Goal: Use online tool/utility: Utilize a website feature to perform a specific function

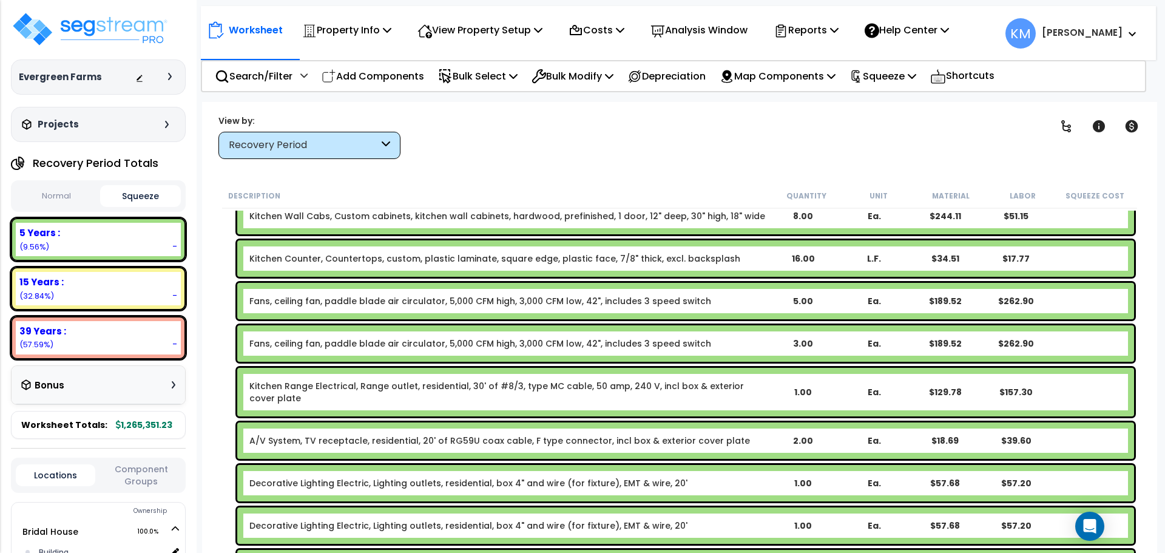
scroll to position [2427, 0]
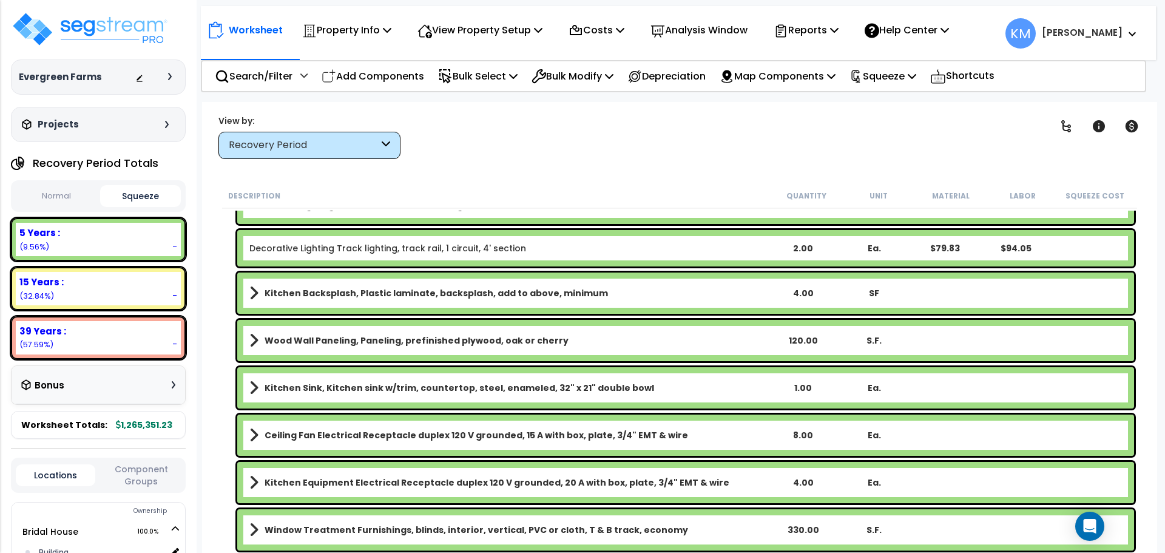
click at [263, 332] on link "Wood Wall Paneling, Paneling, prefinished plywood, oak or cherry" at bounding box center [508, 340] width 518 height 17
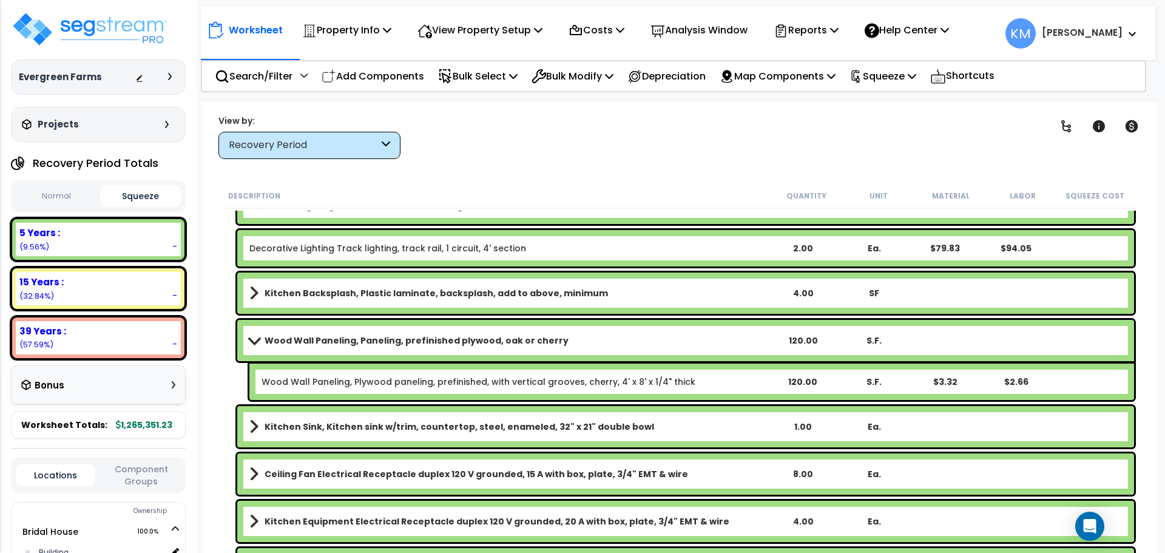
click at [263, 333] on link "Wood Wall Paneling, Paneling, prefinished plywood, oak or cherry" at bounding box center [508, 340] width 518 height 17
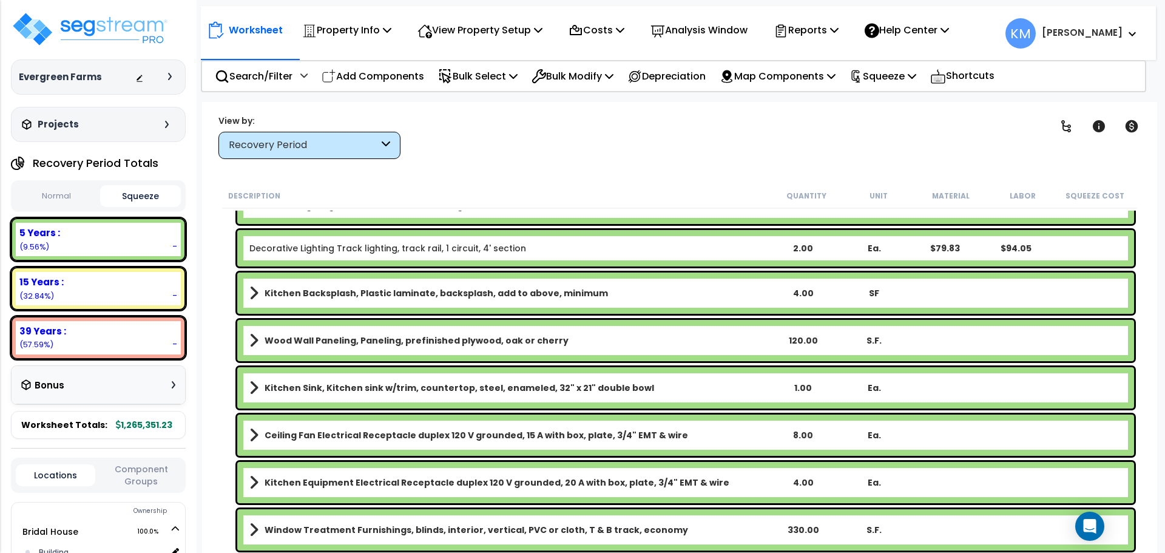
click at [58, 189] on button "Normal" at bounding box center [56, 196] width 81 height 21
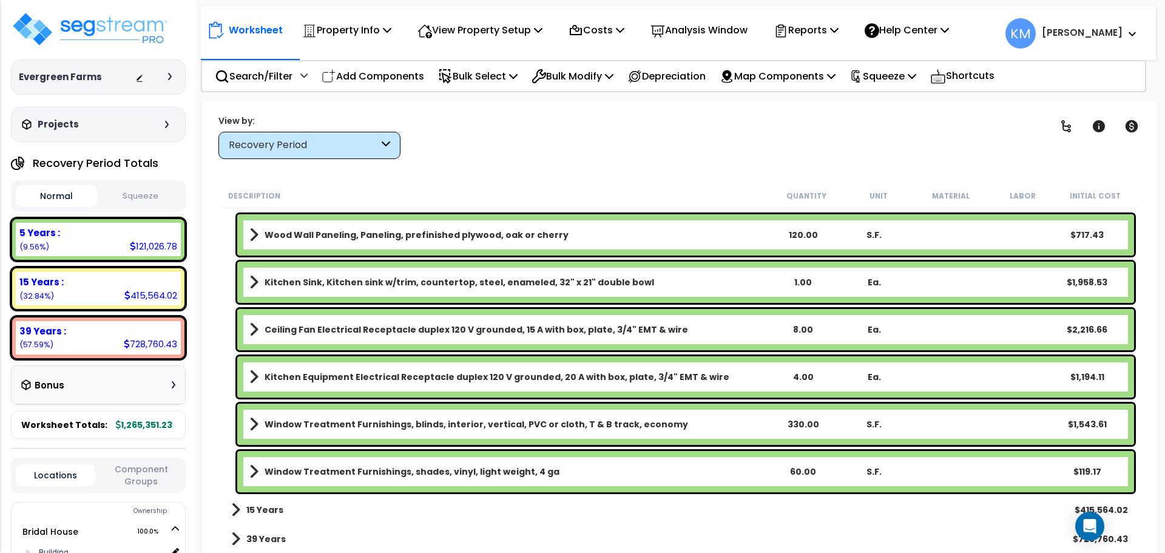
scroll to position [53, 0]
click at [236, 510] on span at bounding box center [235, 509] width 9 height 17
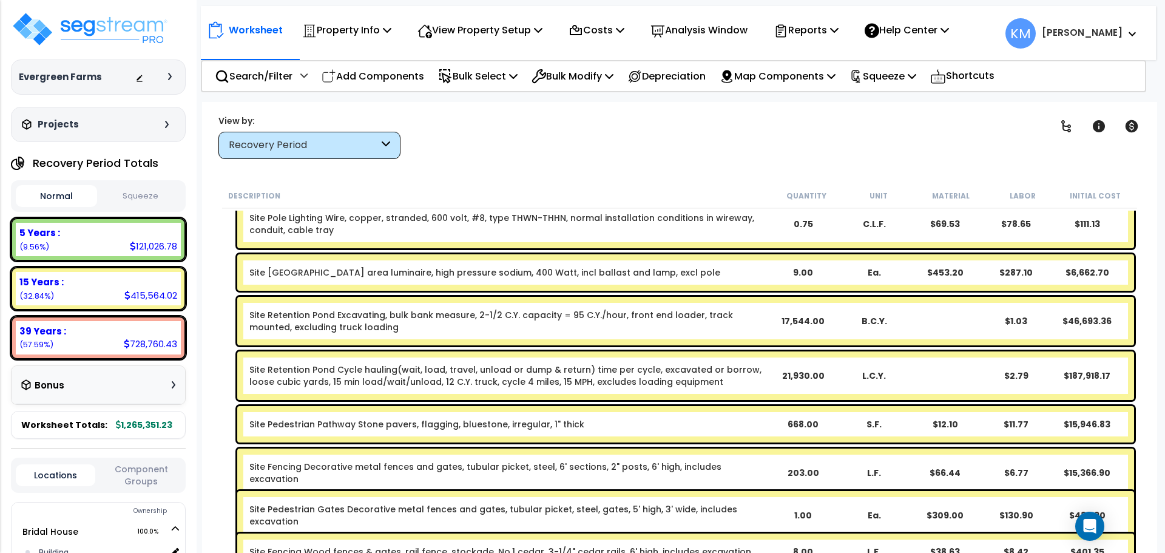
scroll to position [3241, 0]
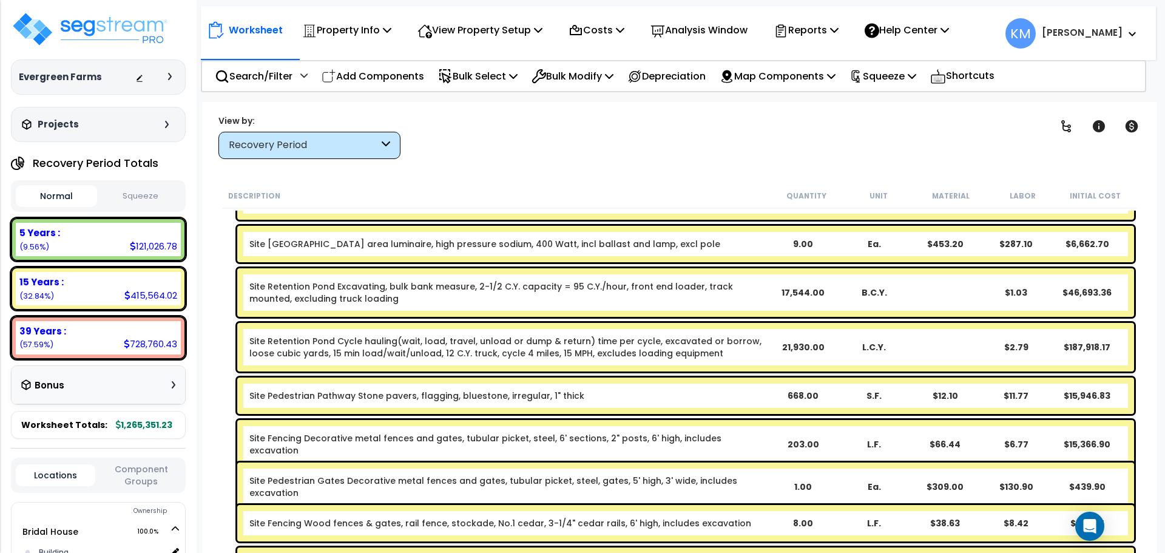
click at [753, 345] on link "Site Retention Pond Cycle hauling(wait, load, travel, unload or dump & return) …" at bounding box center [508, 347] width 518 height 24
click at [536, 357] on link "Site Retention Pond Cycle hauling(wait, load, travel, unload or dump & return) …" at bounding box center [508, 347] width 518 height 24
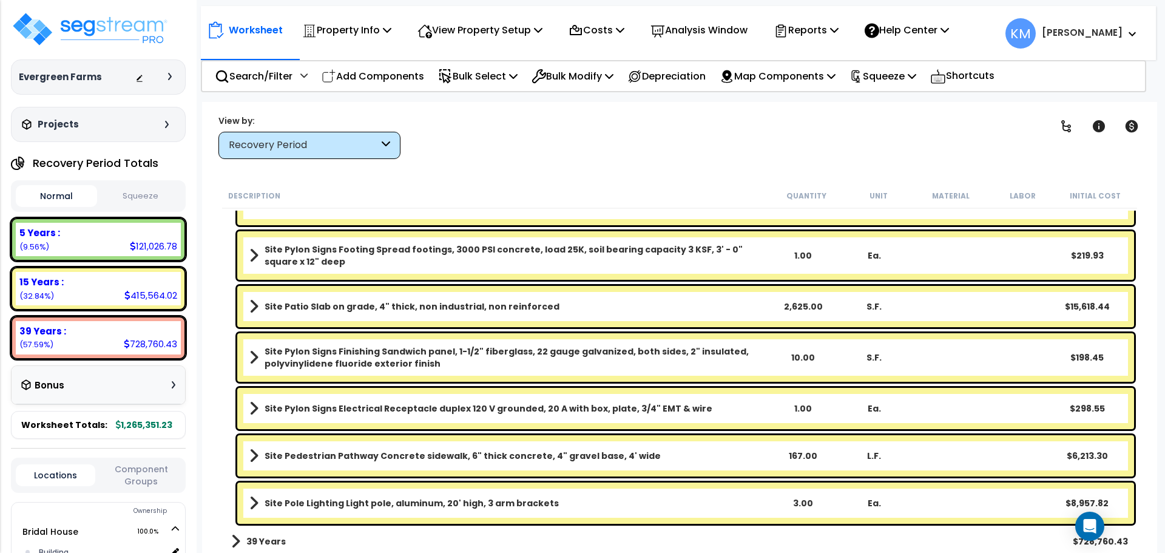
scroll to position [3764, 0]
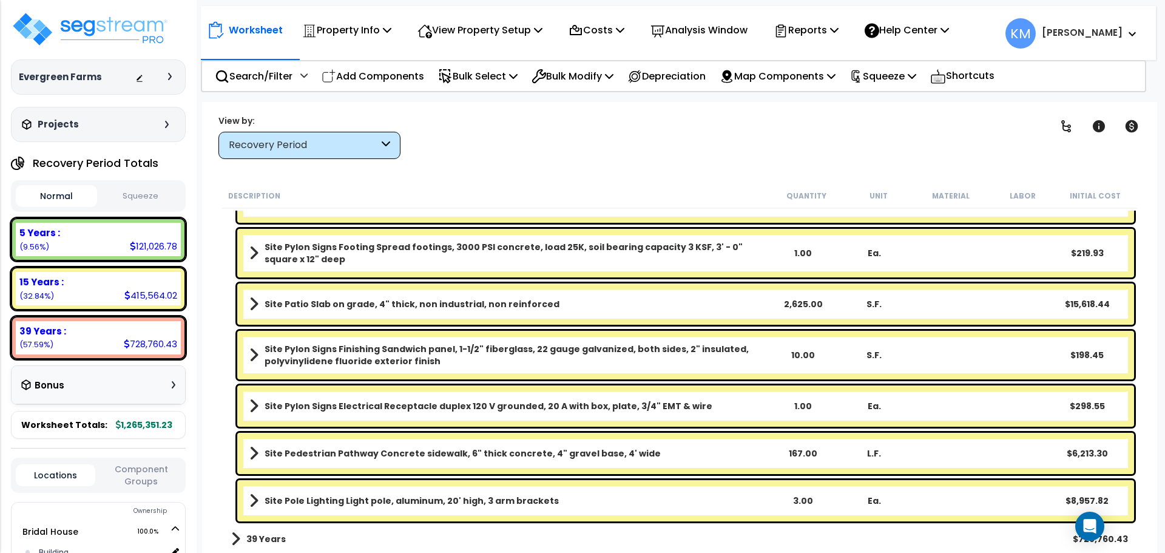
click at [231, 539] on div "39 Years $728,760.43" at bounding box center [679, 538] width 909 height 29
click at [245, 540] on link "39 Years" at bounding box center [258, 538] width 55 height 17
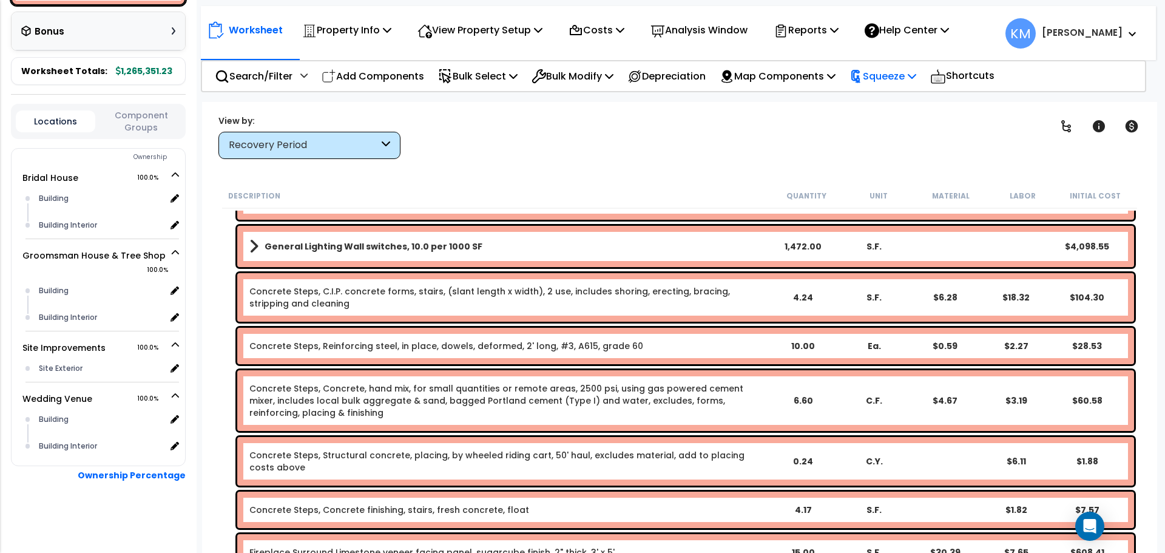
scroll to position [0, 0]
click at [916, 70] on p "Squeeze" at bounding box center [883, 76] width 67 height 16
click at [936, 105] on link "Squeeze" at bounding box center [904, 103] width 120 height 24
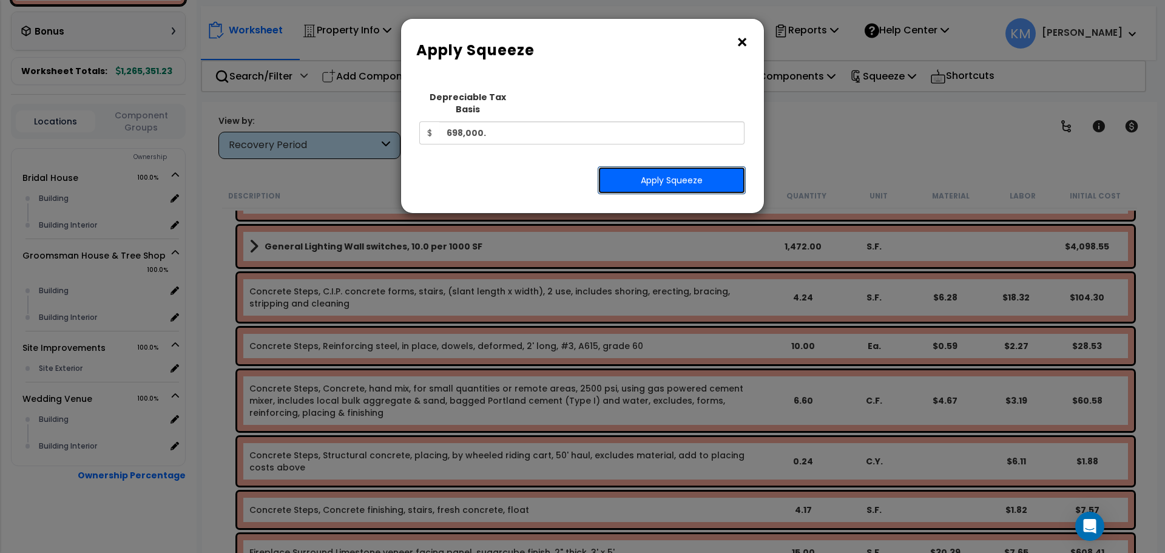
click at [663, 170] on button "Apply Squeeze" at bounding box center [672, 180] width 148 height 28
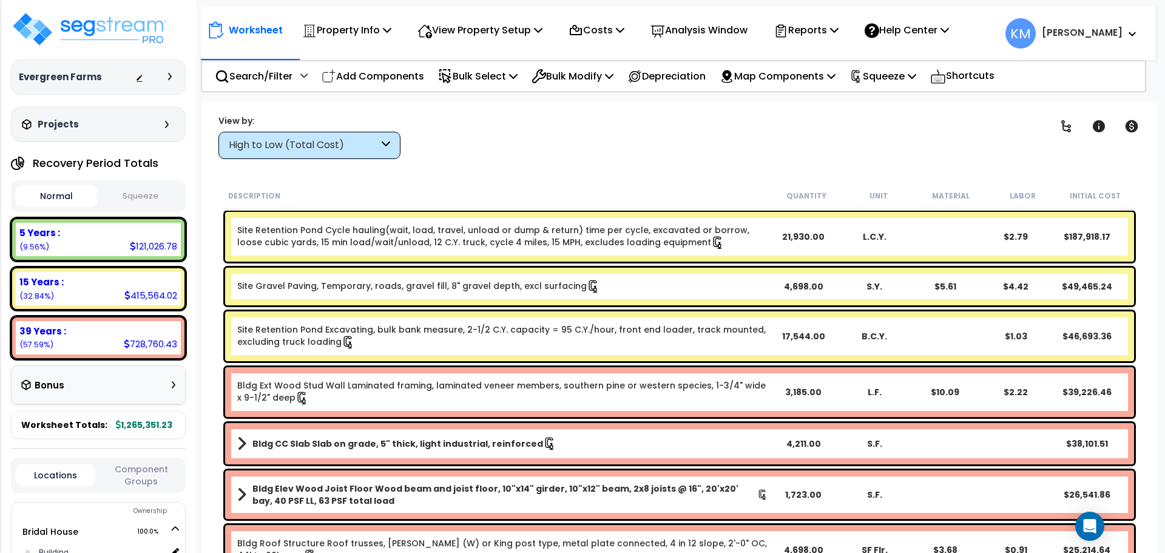
click at [124, 200] on button "Squeeze" at bounding box center [140, 196] width 81 height 21
click at [381, 146] on div "High to Low (Total Cost)" at bounding box center [309, 145] width 182 height 27
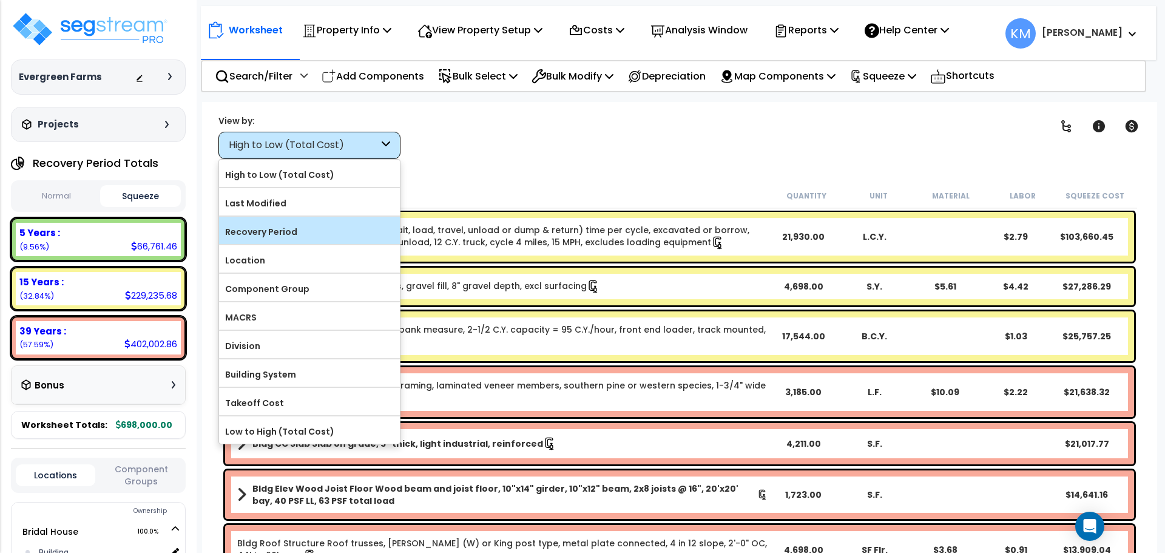
click at [294, 231] on label "Recovery Period" at bounding box center [309, 232] width 181 height 18
click at [0, 0] on input "Recovery Period" at bounding box center [0, 0] width 0 height 0
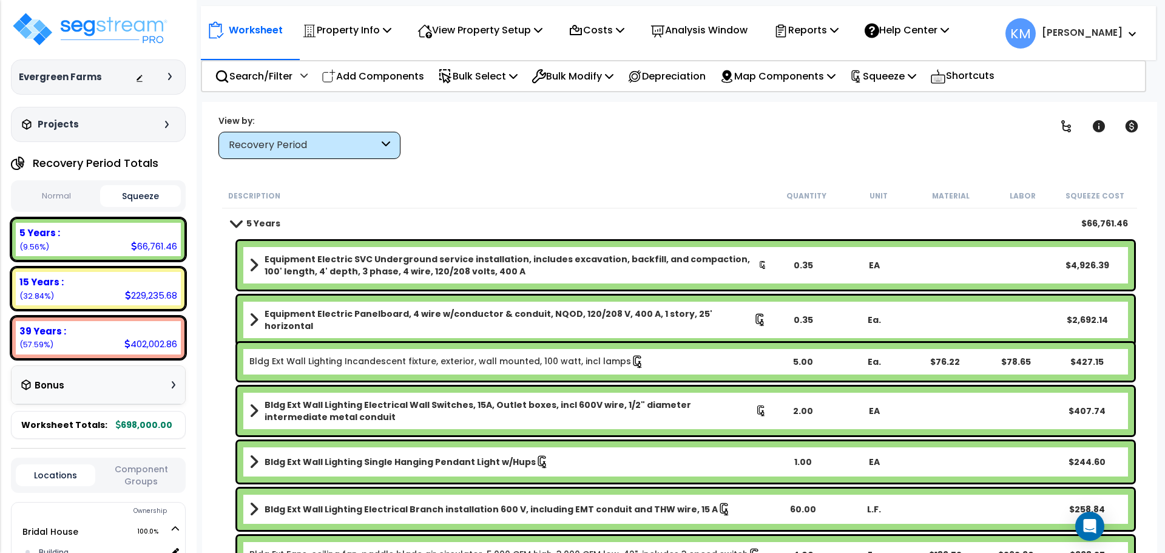
click at [222, 218] on div "Description Quantity Unit Material Labor Squeeze Cost 5 Years $66,761.46 Equipm…" at bounding box center [679, 368] width 919 height 370
click at [235, 226] on span at bounding box center [236, 222] width 17 height 9
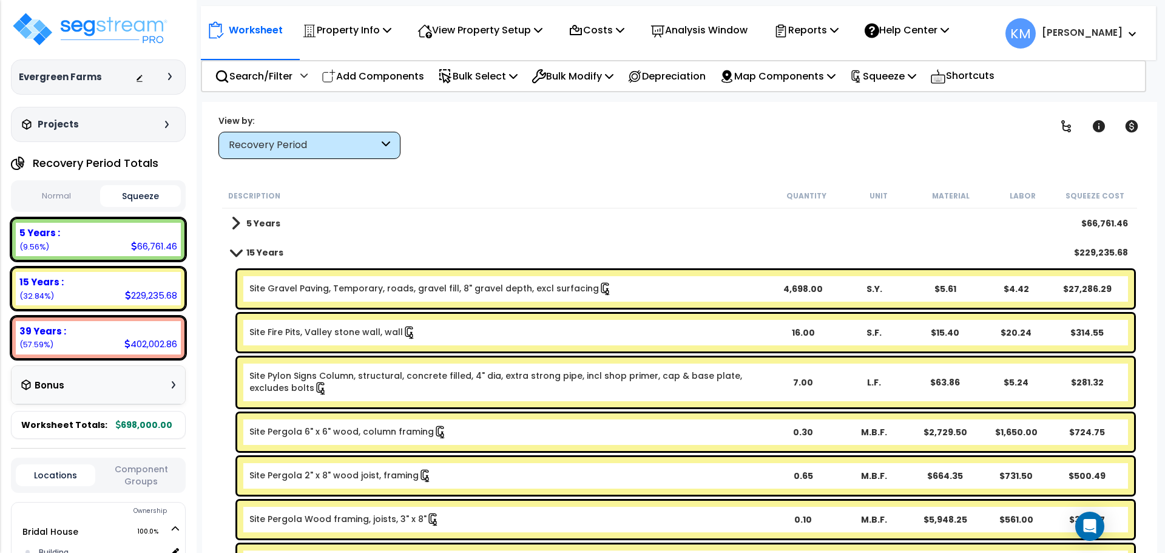
click at [236, 261] on div "15 Years $229,235.68" at bounding box center [679, 252] width 909 height 29
click at [236, 252] on span at bounding box center [236, 252] width 17 height 9
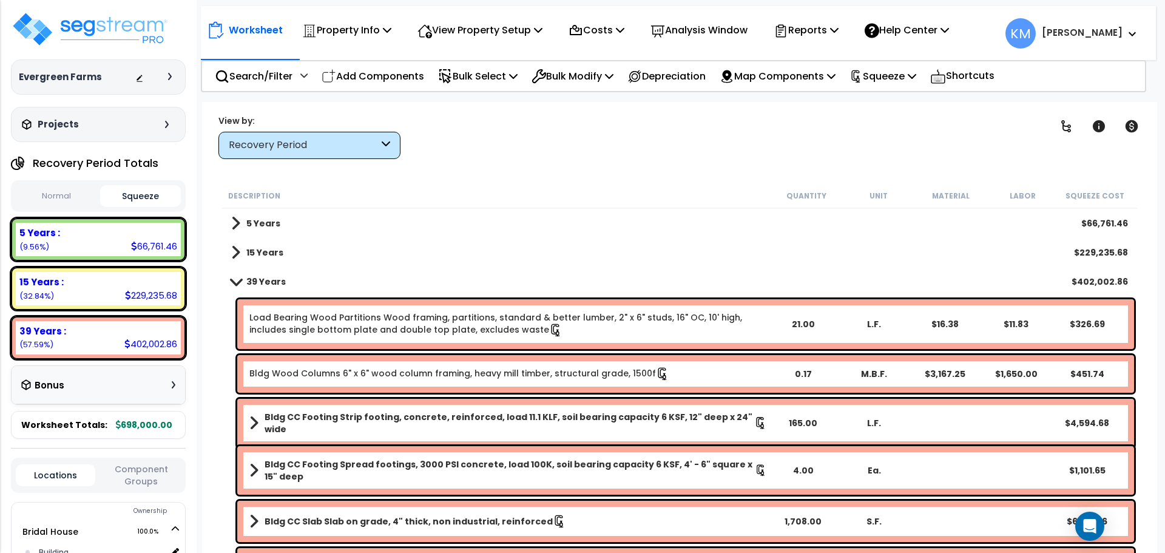
click at [236, 252] on span at bounding box center [235, 252] width 9 height 17
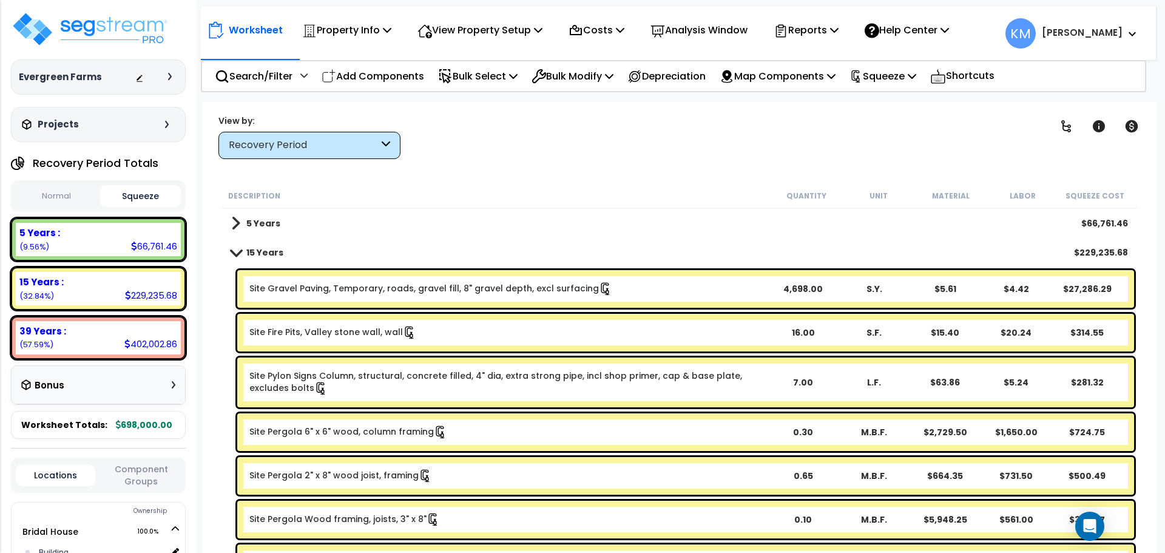
click at [388, 140] on icon at bounding box center [386, 145] width 8 height 14
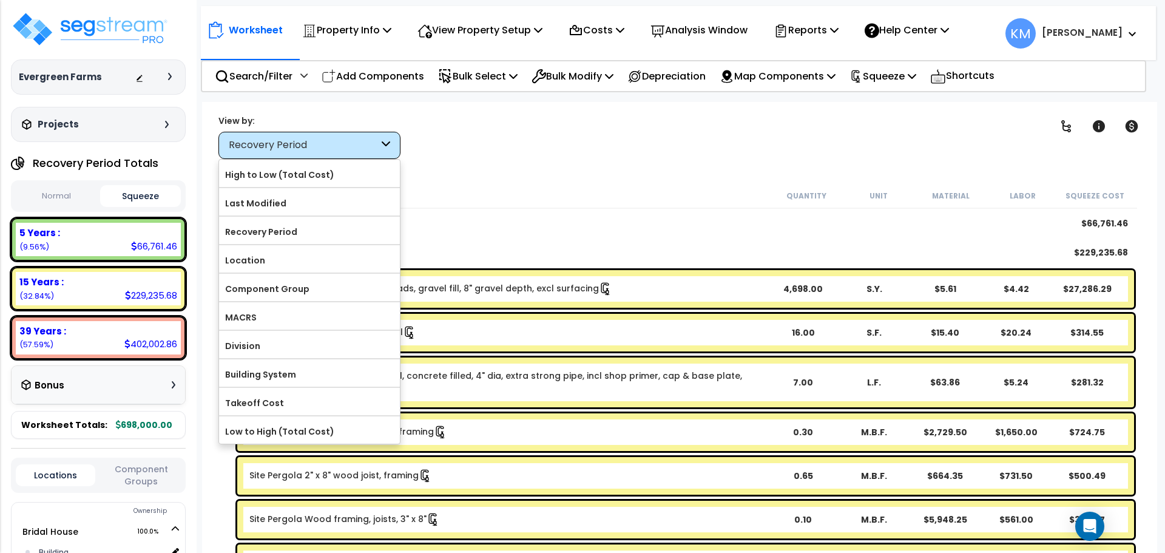
click at [388, 140] on icon at bounding box center [386, 145] width 8 height 14
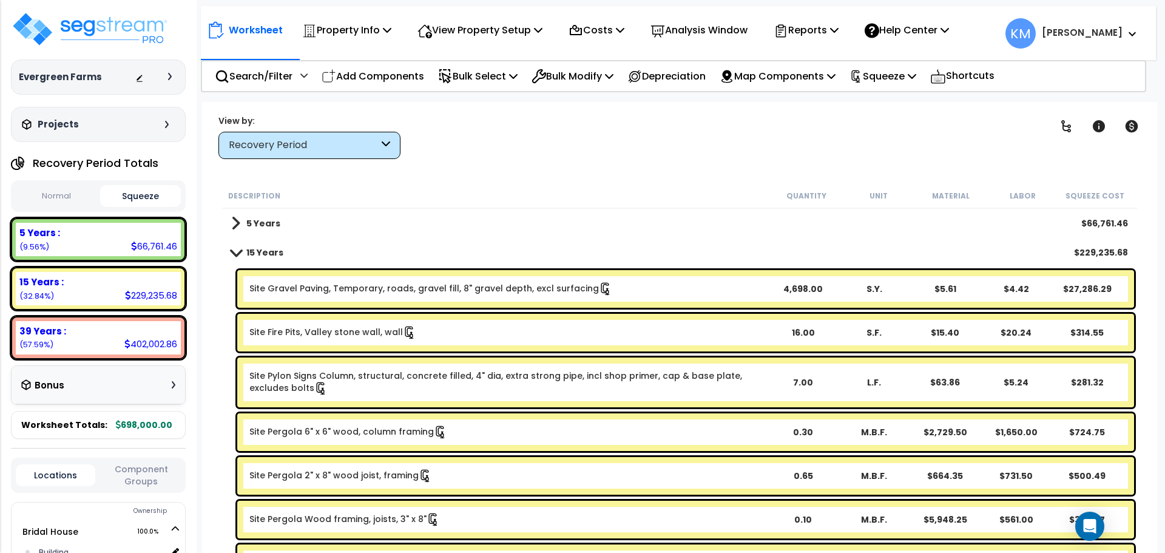
click at [388, 140] on icon at bounding box center [386, 145] width 8 height 14
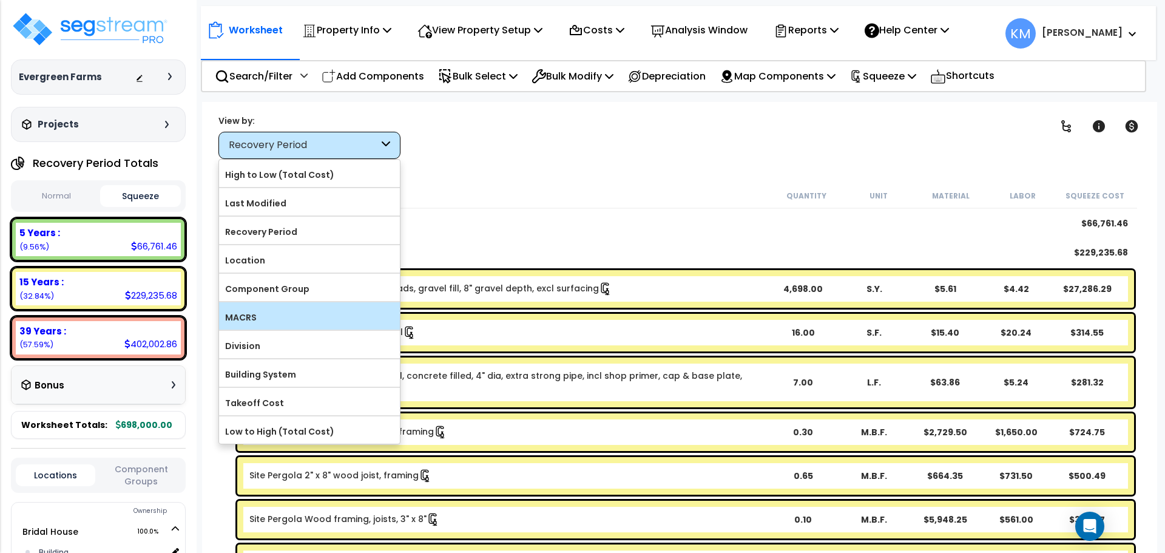
click at [314, 319] on label "MACRS" at bounding box center [309, 317] width 181 height 18
click at [0, 0] on input "MACRS" at bounding box center [0, 0] width 0 height 0
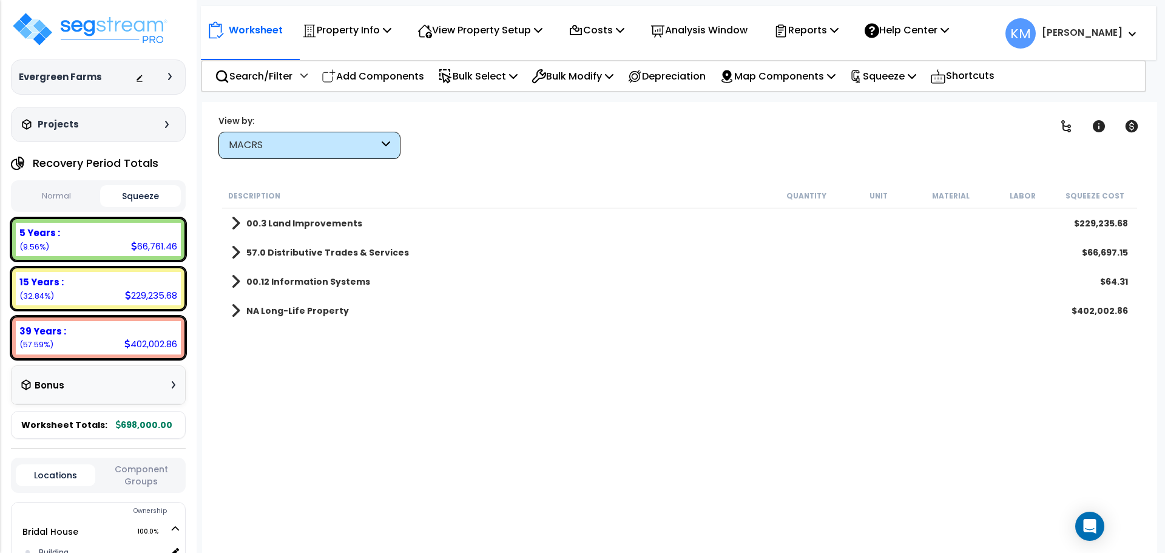
click at [383, 148] on icon at bounding box center [386, 145] width 8 height 14
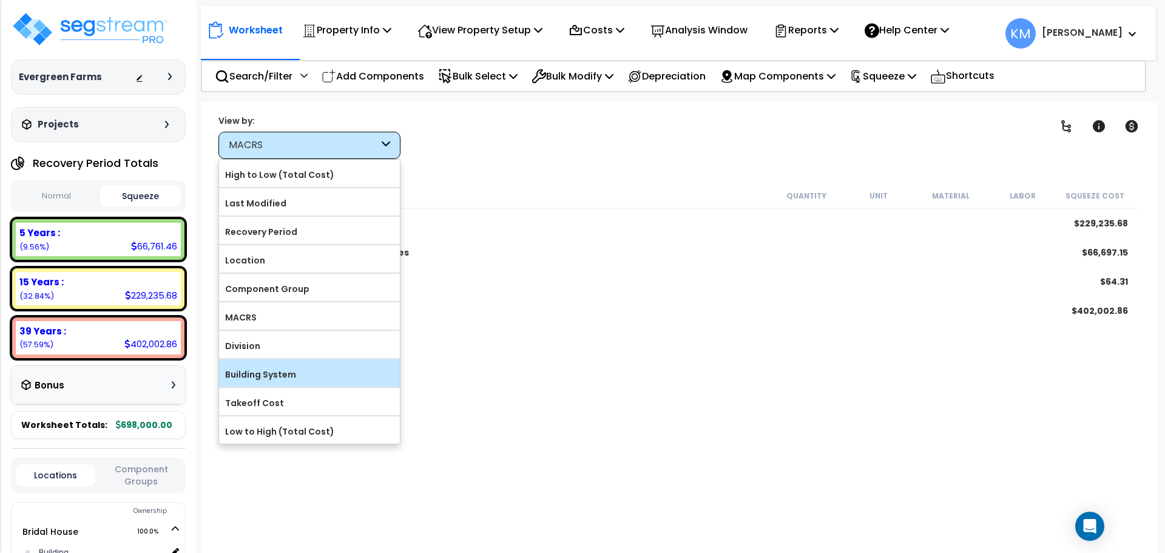
click at [306, 381] on label "Building System" at bounding box center [309, 374] width 181 height 18
click at [0, 0] on input "Building System" at bounding box center [0, 0] width 0 height 0
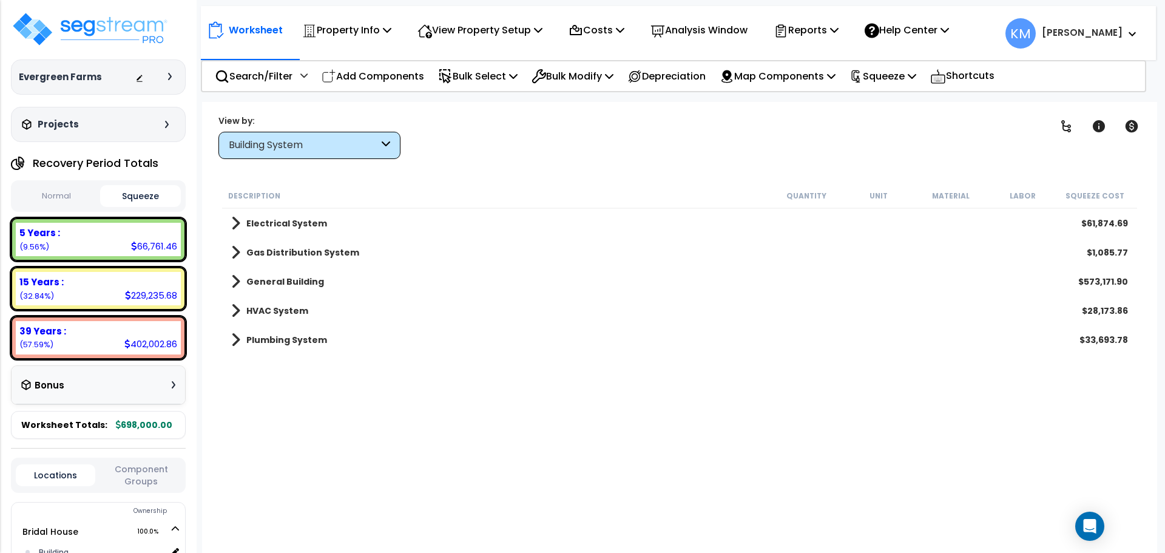
click at [372, 146] on div "Building System" at bounding box center [304, 145] width 150 height 14
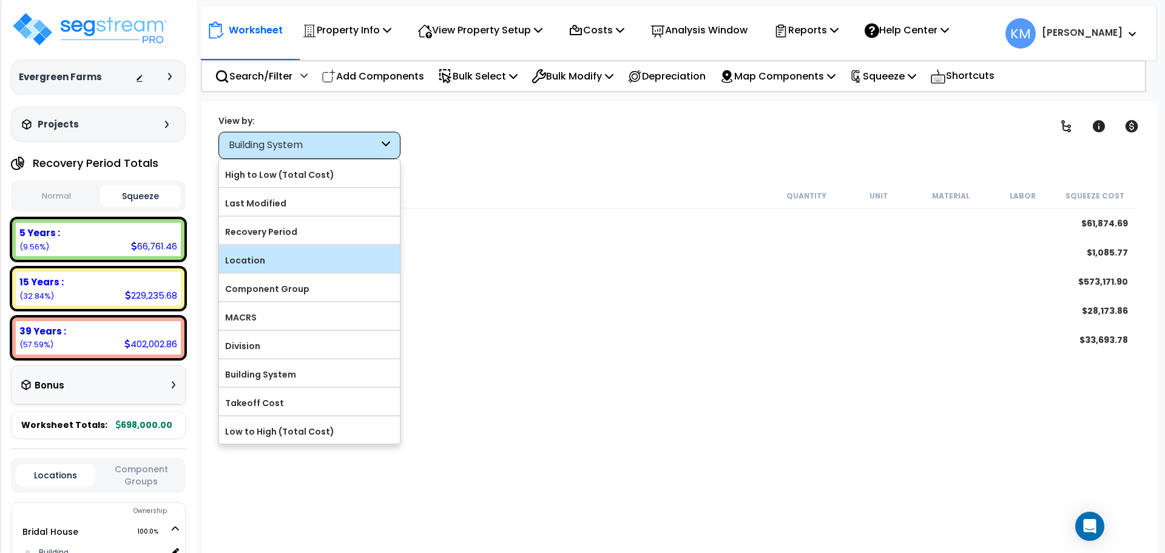
click at [308, 252] on label "Location" at bounding box center [309, 260] width 181 height 18
click at [0, 0] on input "Location" at bounding box center [0, 0] width 0 height 0
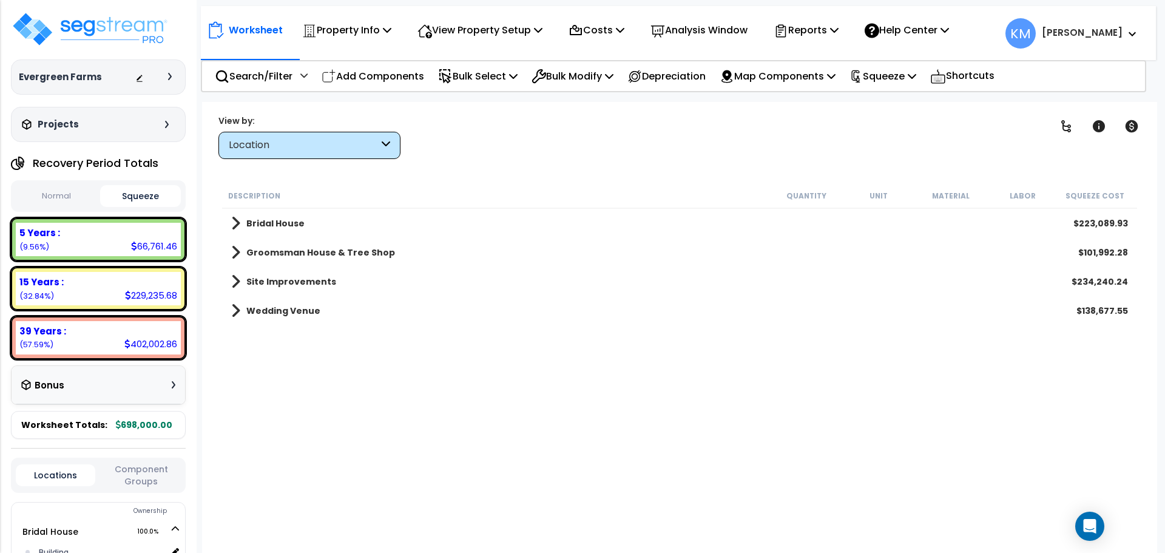
click at [354, 146] on div "Location" at bounding box center [304, 145] width 150 height 14
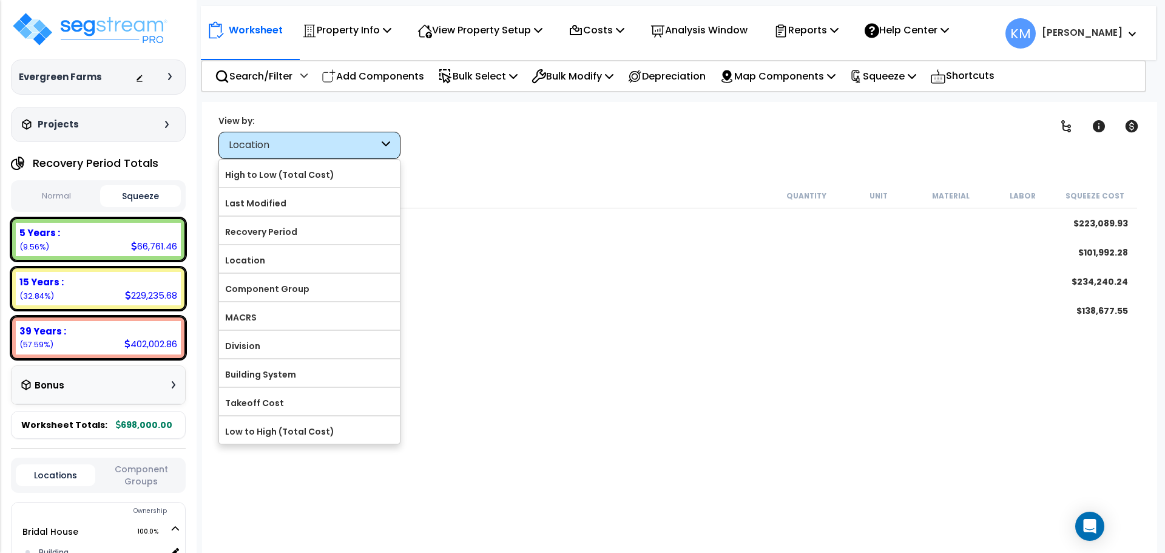
click at [354, 146] on div "Location" at bounding box center [304, 145] width 150 height 14
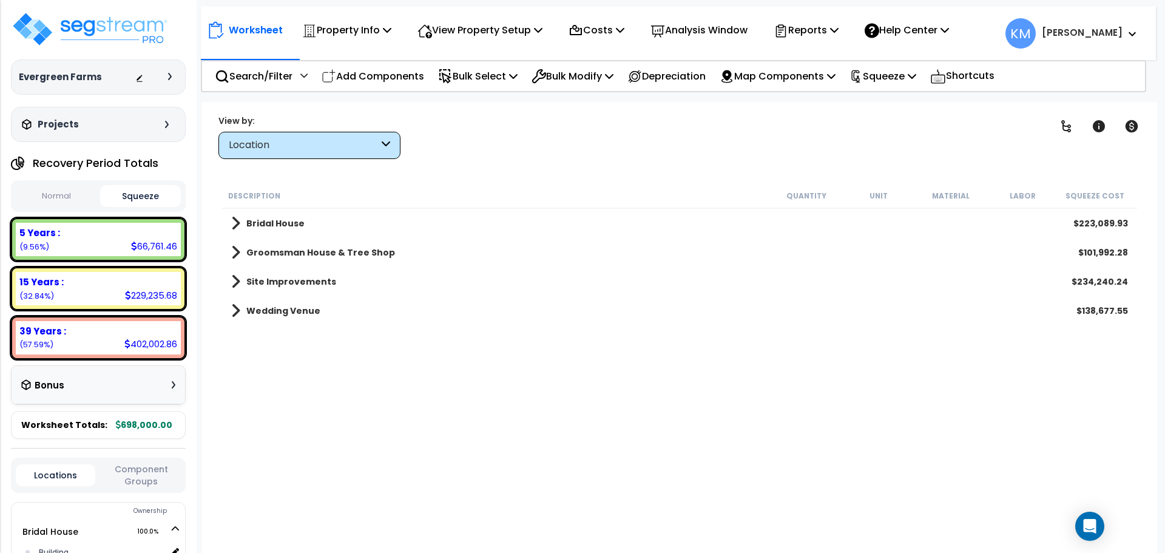
click at [242, 301] on div "Wedding Venue $138,677.55" at bounding box center [679, 310] width 909 height 29
click at [238, 307] on span at bounding box center [235, 310] width 9 height 17
click at [257, 367] on link "Building Interior" at bounding box center [282, 368] width 103 height 17
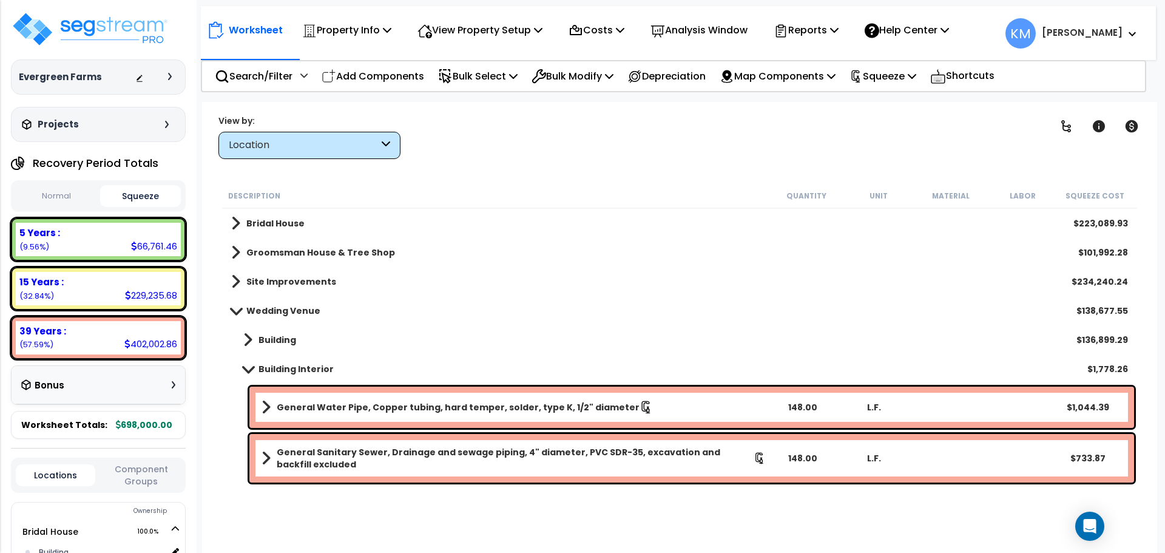
click at [248, 367] on span at bounding box center [248, 368] width 17 height 9
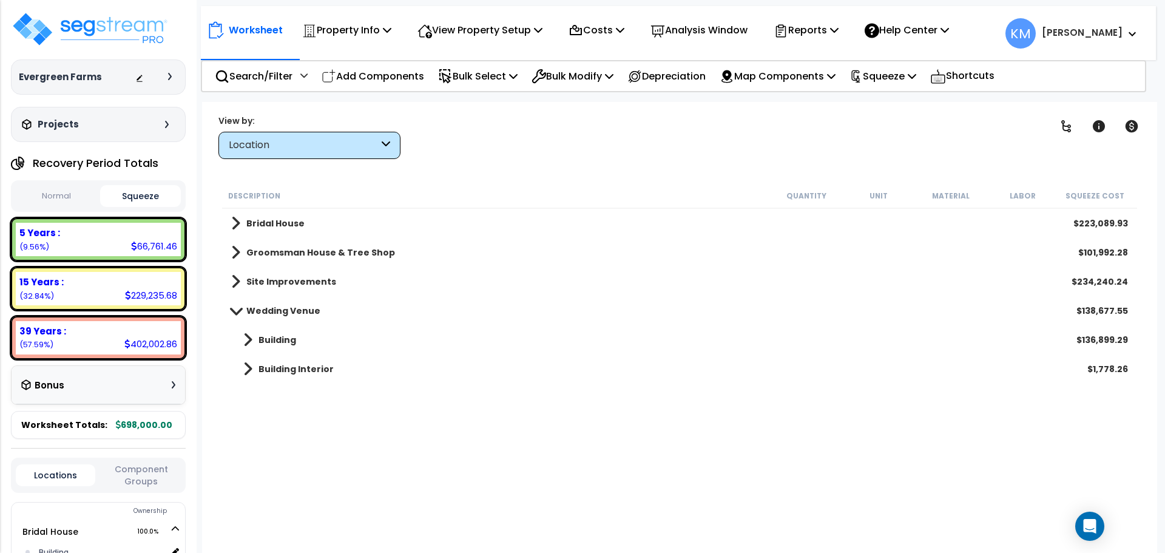
click at [257, 342] on link "Building" at bounding box center [263, 339] width 65 height 17
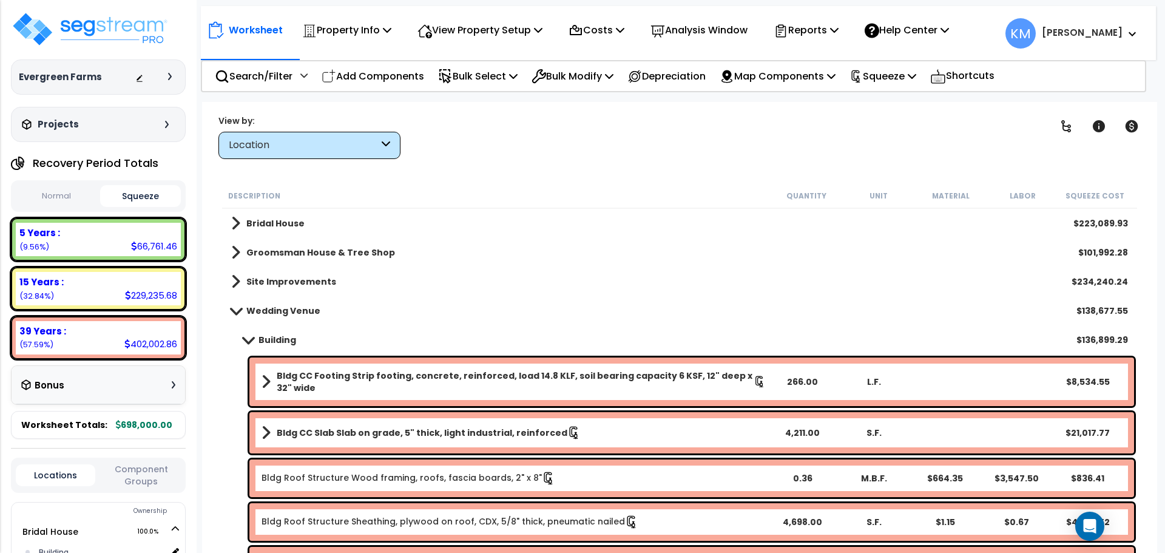
click at [257, 337] on link "Building" at bounding box center [263, 339] width 65 height 17
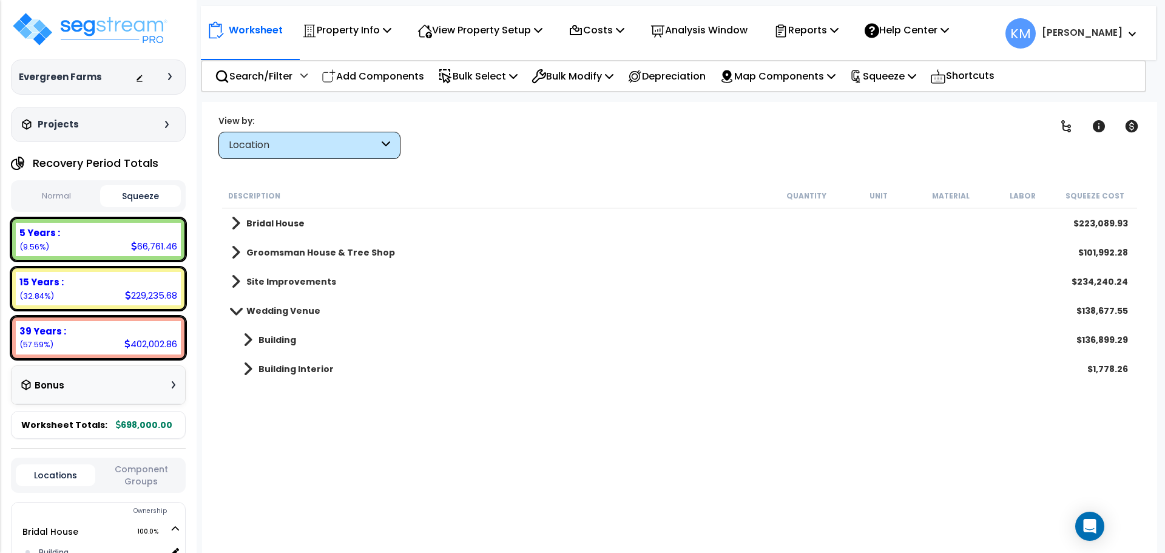
click at [243, 277] on link "Site Improvements" at bounding box center [283, 281] width 105 height 17
click at [251, 313] on span at bounding box center [247, 310] width 9 height 17
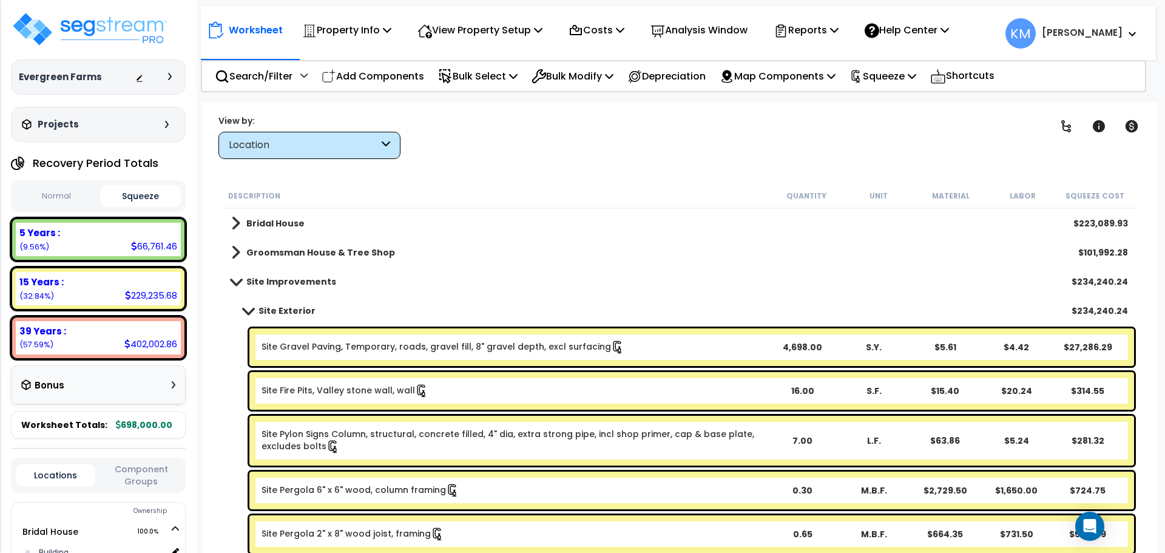
click at [251, 313] on span at bounding box center [248, 310] width 17 height 9
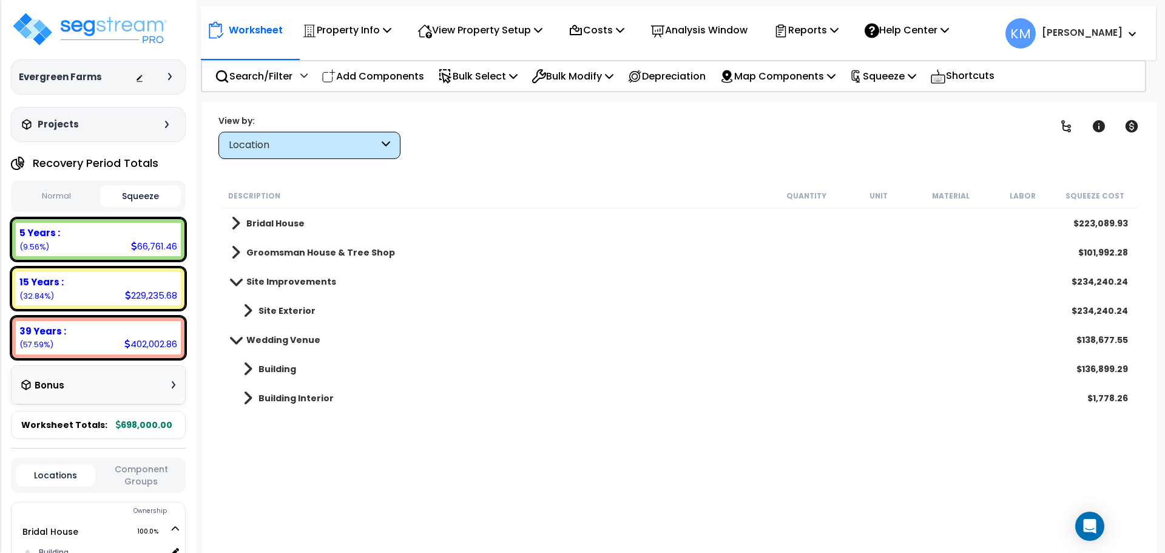
click at [234, 274] on link "Site Improvements" at bounding box center [283, 281] width 105 height 17
click at [237, 244] on span at bounding box center [235, 252] width 9 height 17
click at [252, 315] on link "Building Interior" at bounding box center [282, 310] width 103 height 17
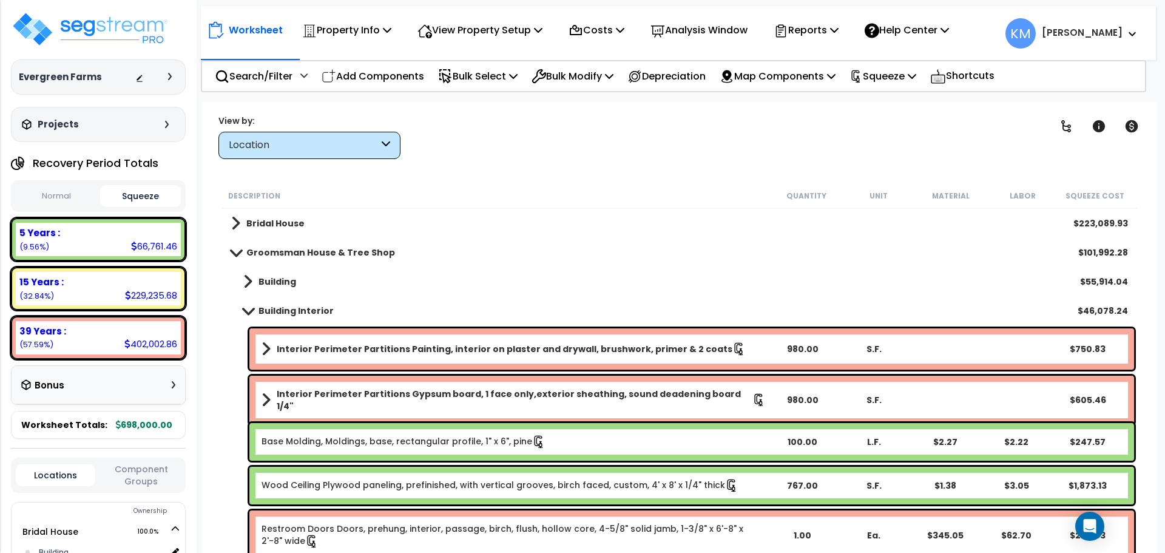
click at [260, 300] on div "Building Interior $46,078.24" at bounding box center [679, 310] width 909 height 29
click at [255, 282] on link "Building" at bounding box center [263, 281] width 65 height 17
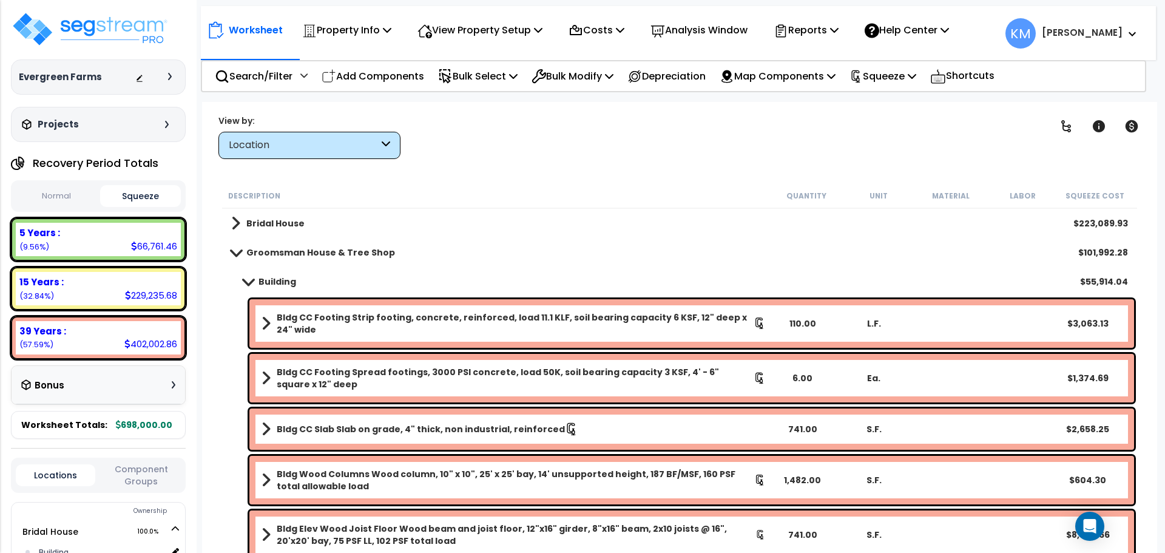
click at [245, 249] on link "Groomsman House & Tree Shop" at bounding box center [313, 252] width 164 height 17
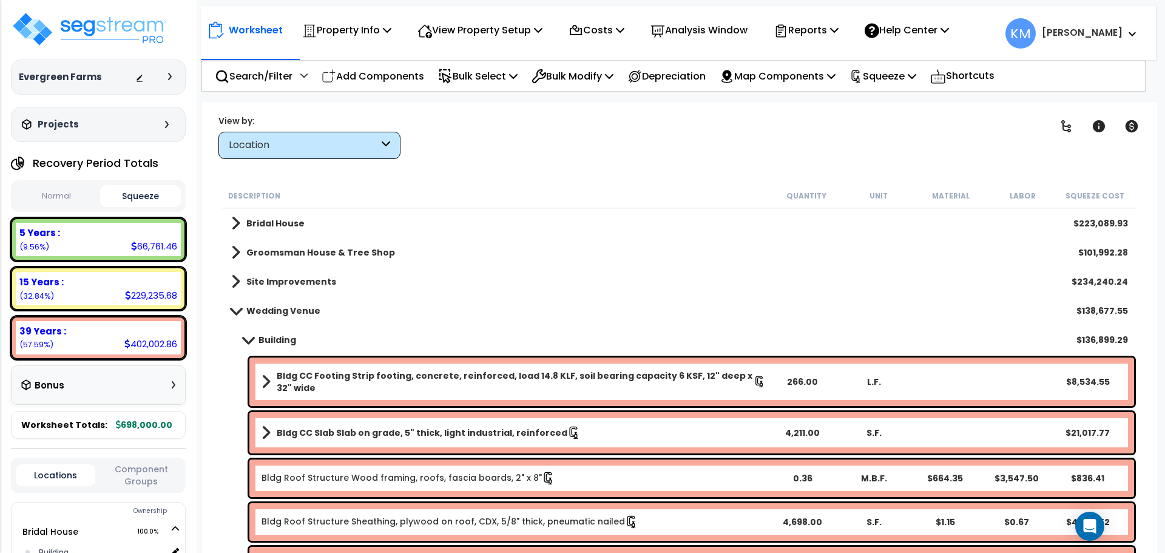
click at [231, 230] on div "Bridal House $223,089.93" at bounding box center [679, 223] width 909 height 29
click at [234, 225] on span at bounding box center [235, 223] width 9 height 17
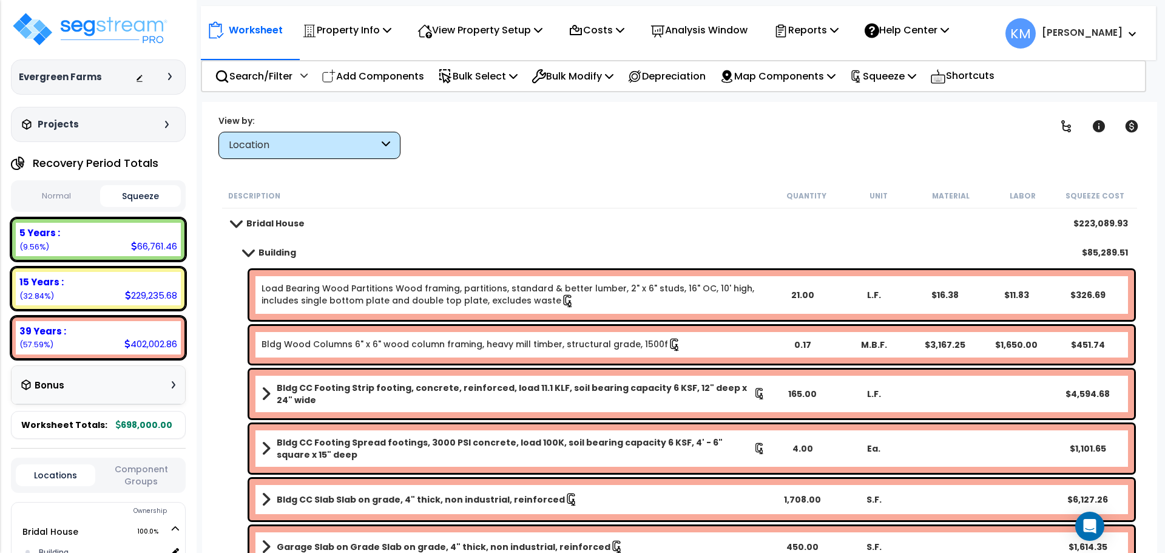
click at [251, 252] on span at bounding box center [248, 252] width 17 height 9
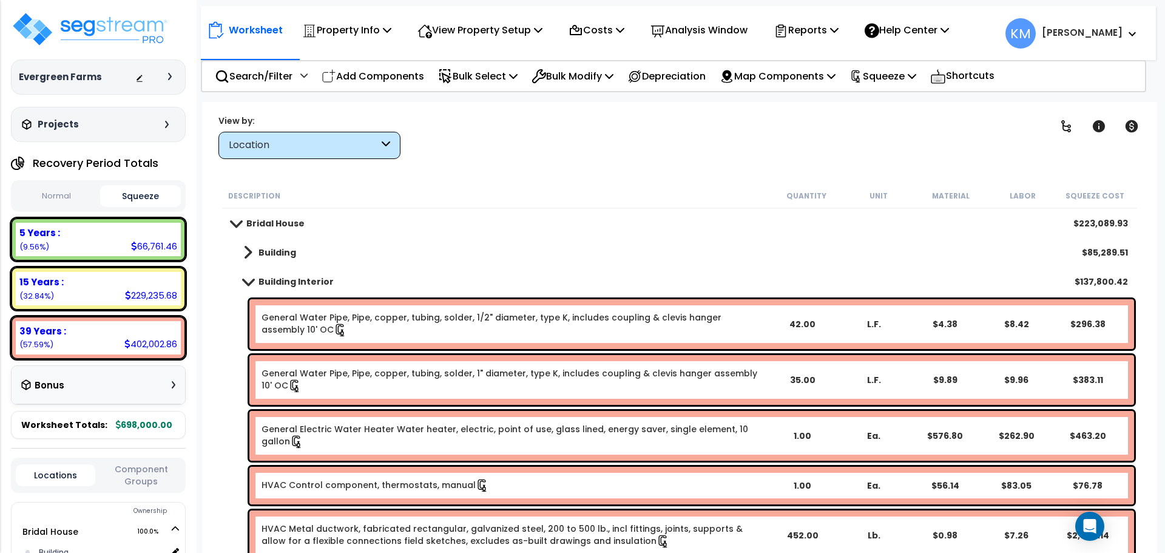
click at [254, 282] on span at bounding box center [248, 281] width 17 height 9
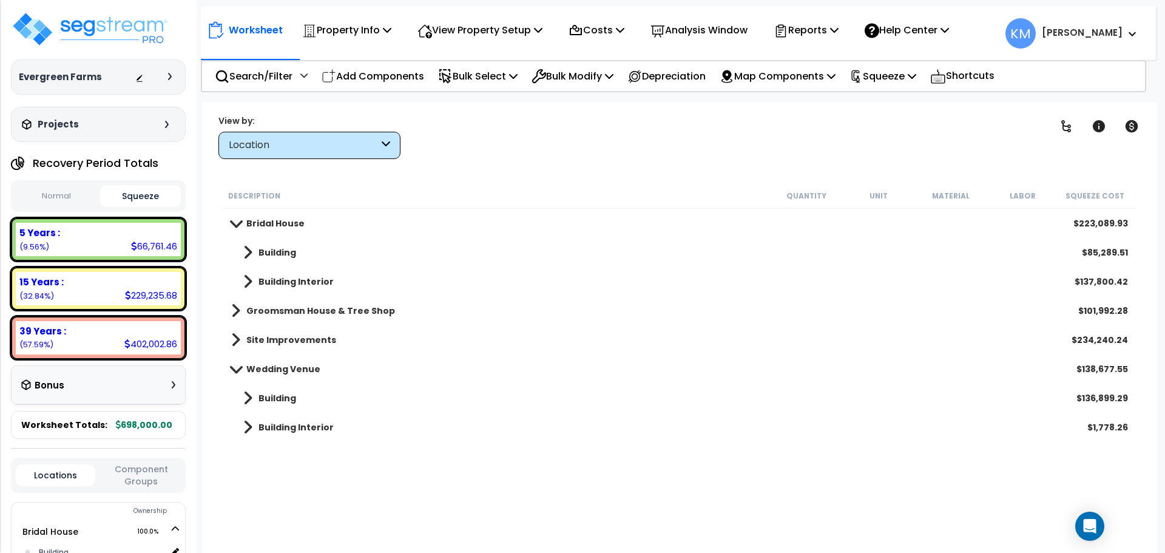
click at [254, 282] on link "Building Interior" at bounding box center [282, 281] width 103 height 17
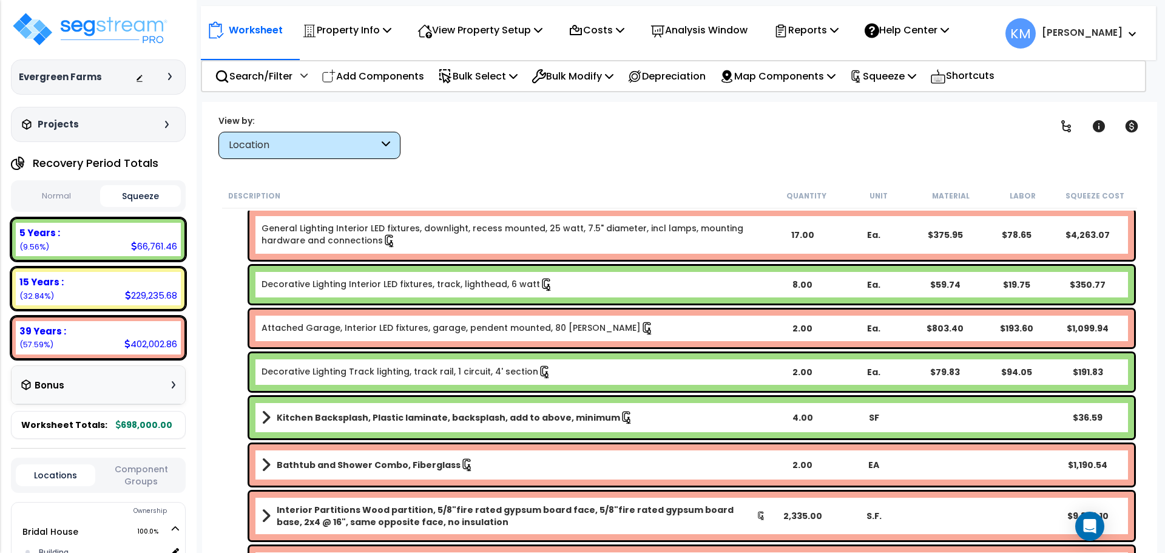
scroll to position [3439, 0]
